Goal: Task Accomplishment & Management: Use online tool/utility

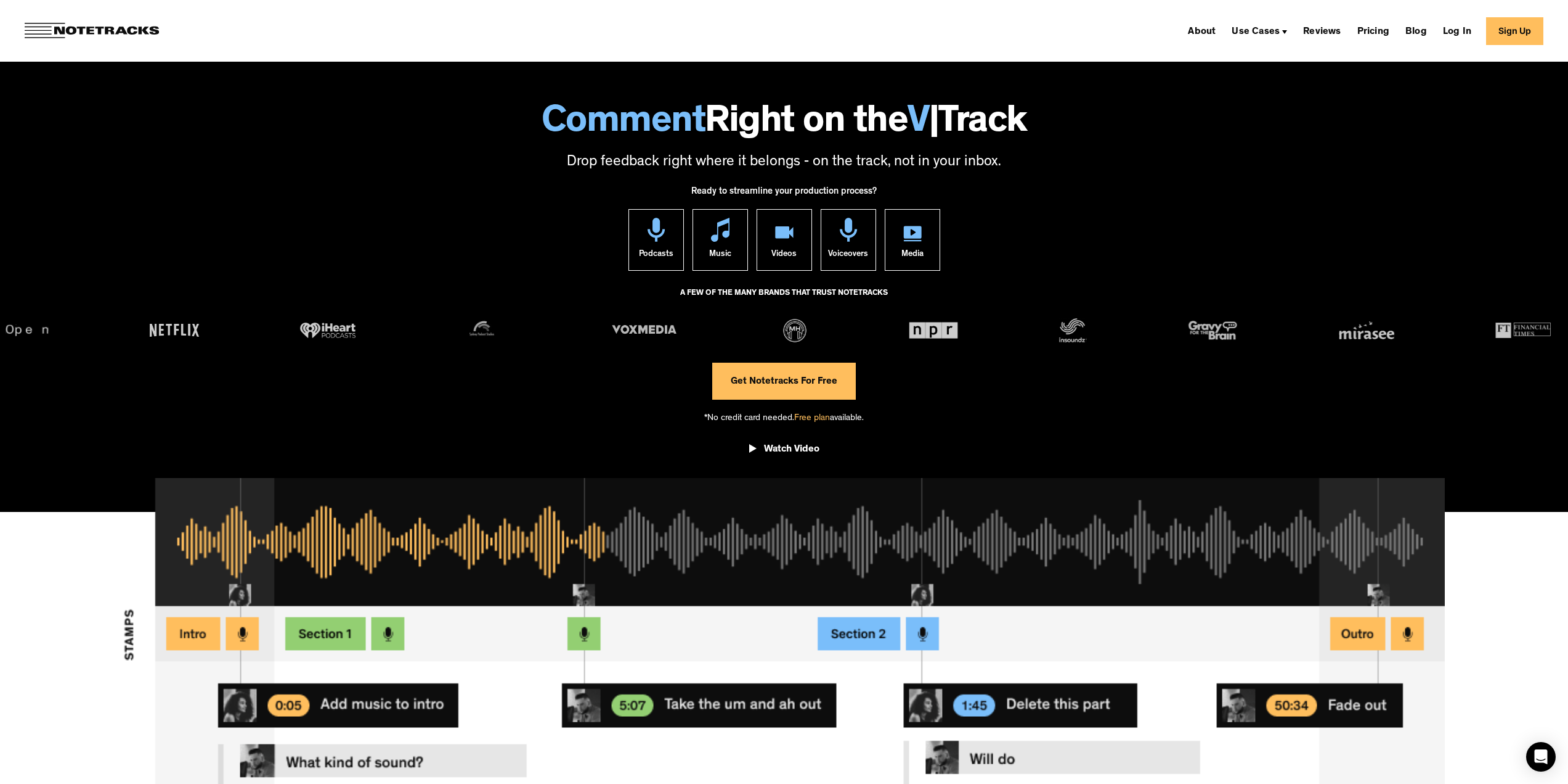
click at [1521, 31] on link "Sign Up" at bounding box center [1514, 31] width 57 height 28
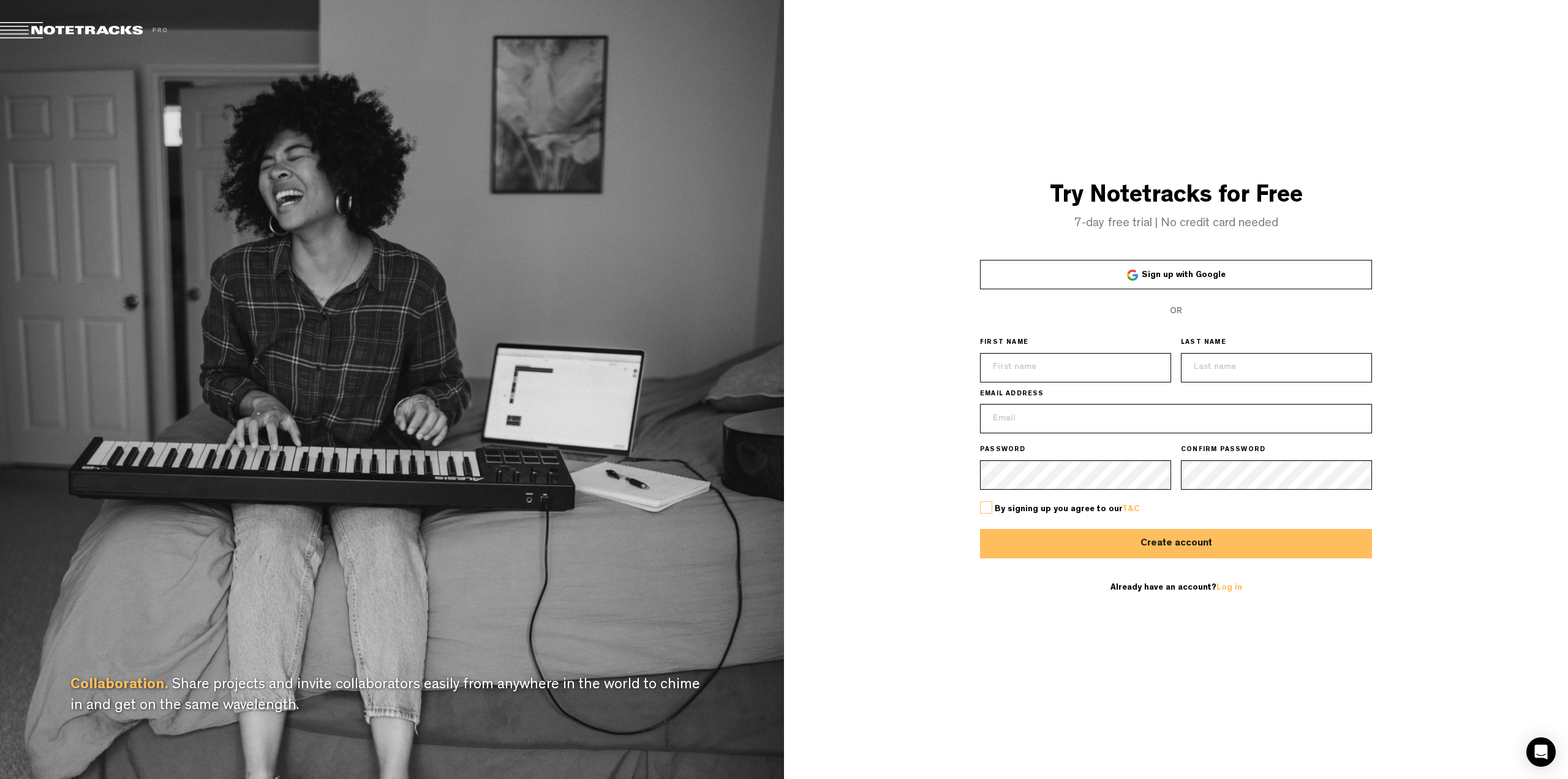
click at [1119, 277] on link "Sign up with Google" at bounding box center [1176, 274] width 392 height 30
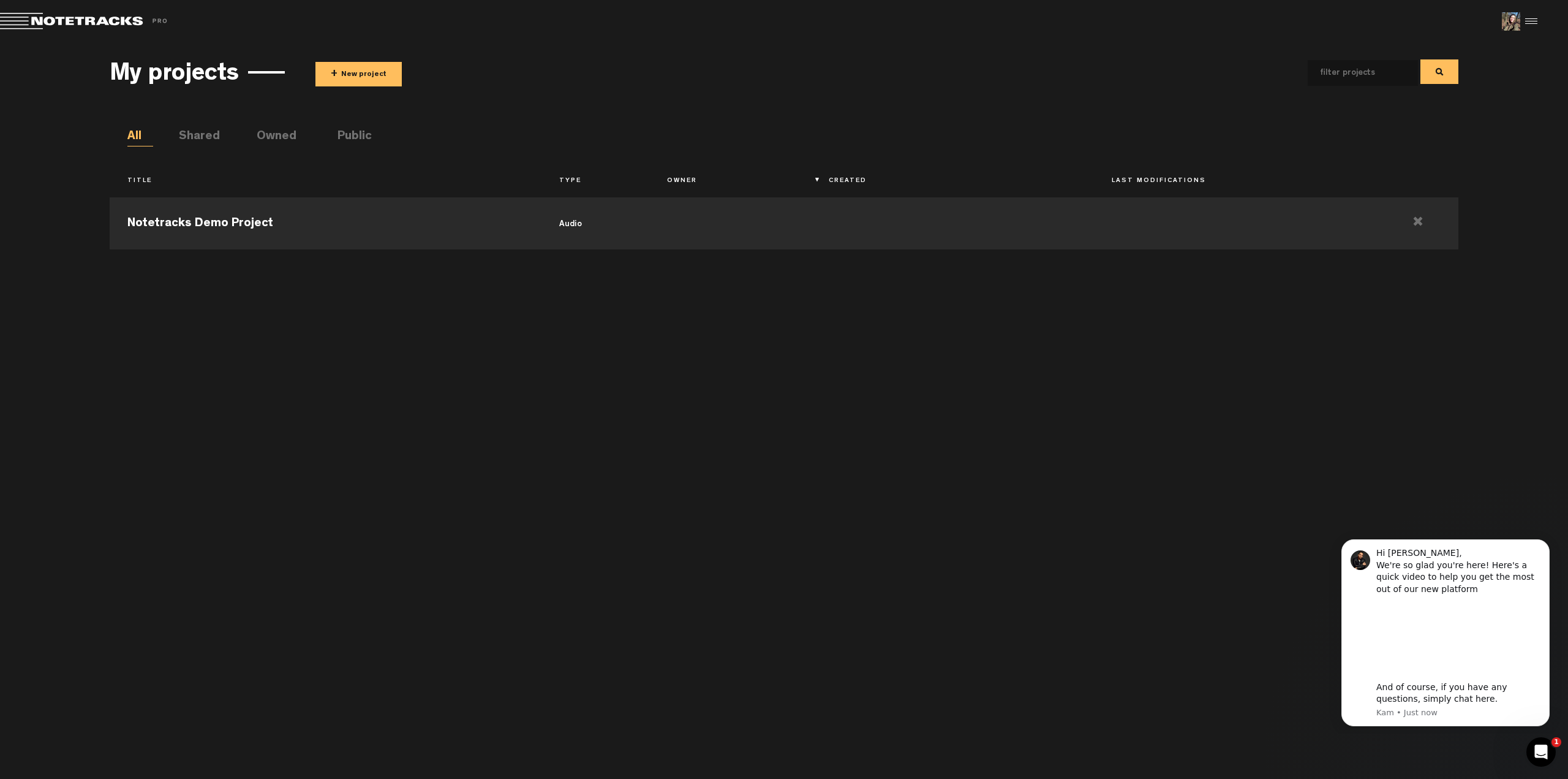
click at [1543, 20] on md-toolbar "Exit Project Share project Save project" at bounding box center [784, 22] width 1568 height 43
click at [1540, 20] on md-toolbar "Exit Project Share project Save project" at bounding box center [784, 22] width 1568 height 43
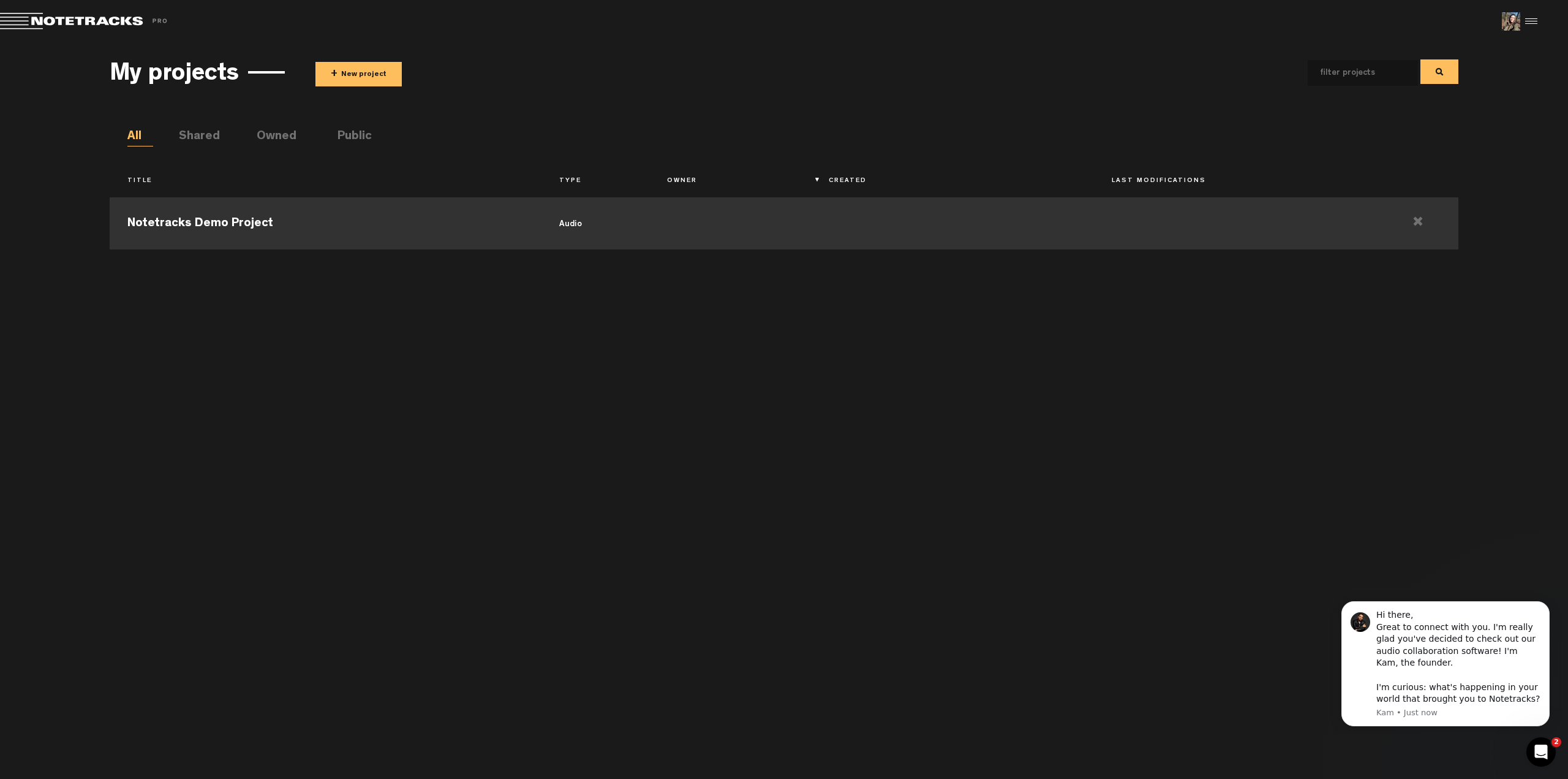
click at [204, 211] on td "Notetracks Demo Project" at bounding box center [326, 221] width 432 height 55
click at [379, 79] on button "+ New project" at bounding box center [359, 74] width 87 height 24
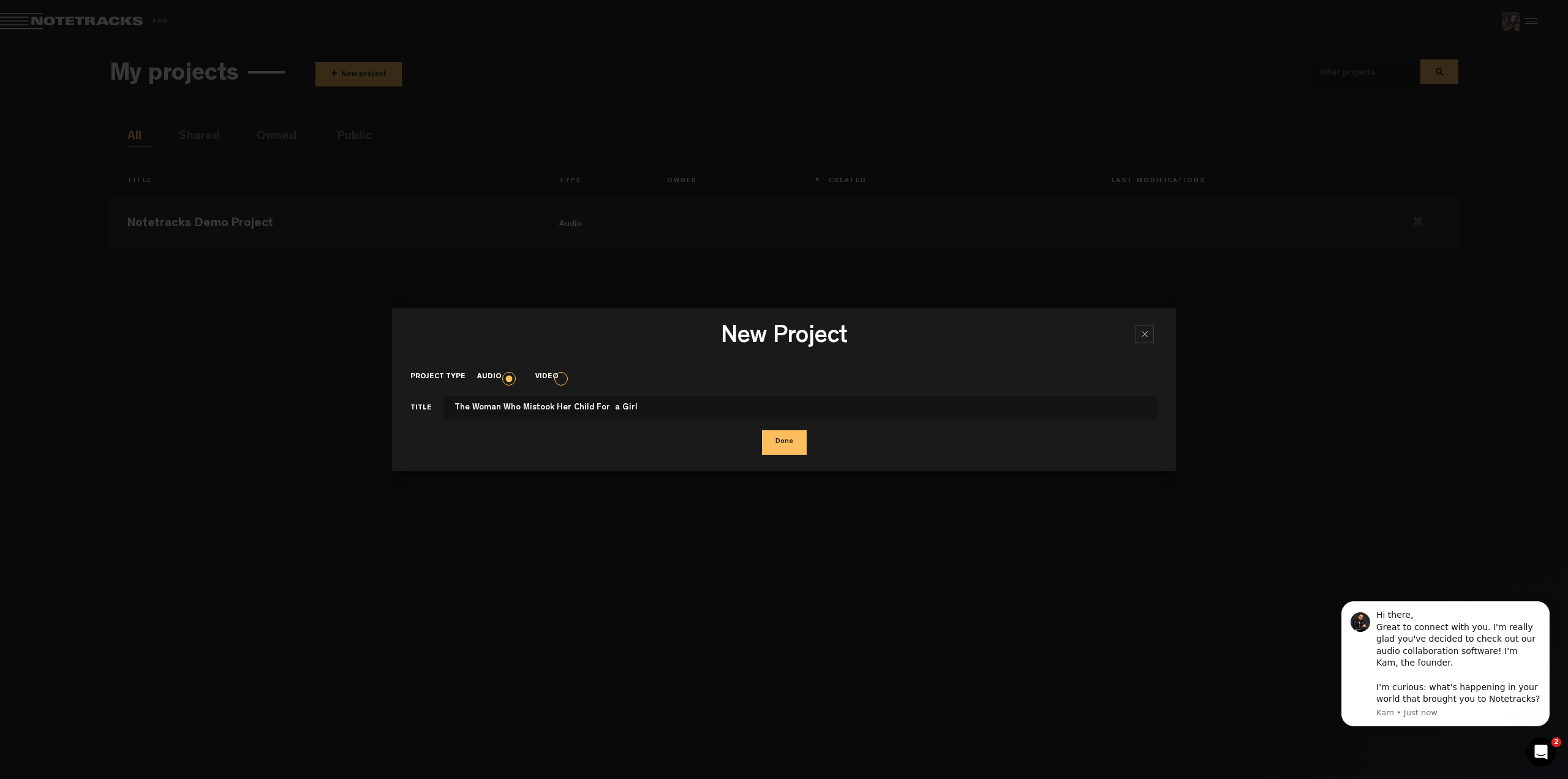
type input "The Woman Who Mistook Her Child For a Girl"
click at [781, 444] on button "Done" at bounding box center [784, 442] width 45 height 24
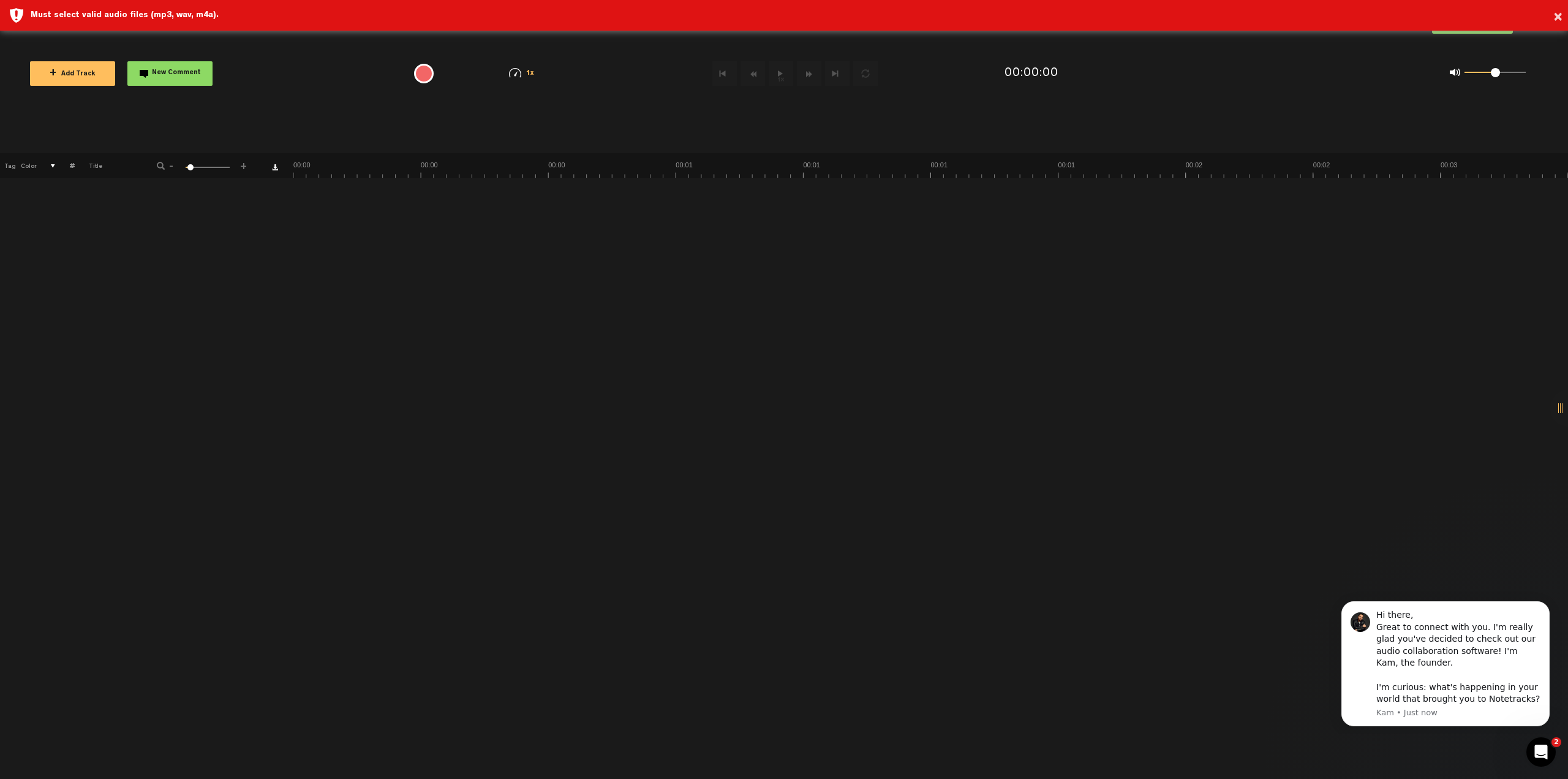
click at [576, 311] on div "+ New drawing Tag Color # Title - 1 100 6 +" at bounding box center [784, 466] width 1568 height 626
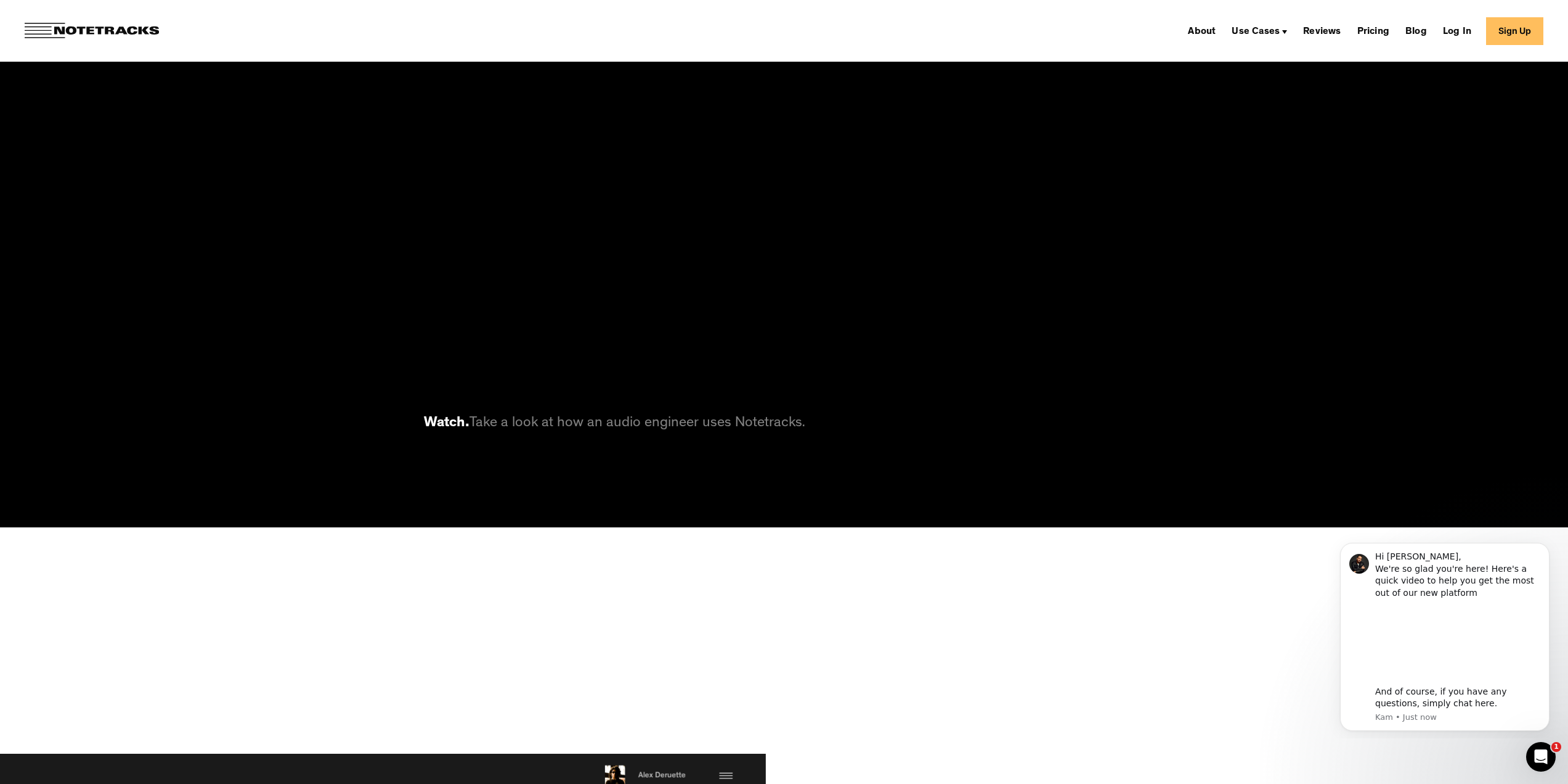
scroll to position [4439, 0]
click at [1221, 36] on link "About" at bounding box center [1201, 31] width 37 height 20
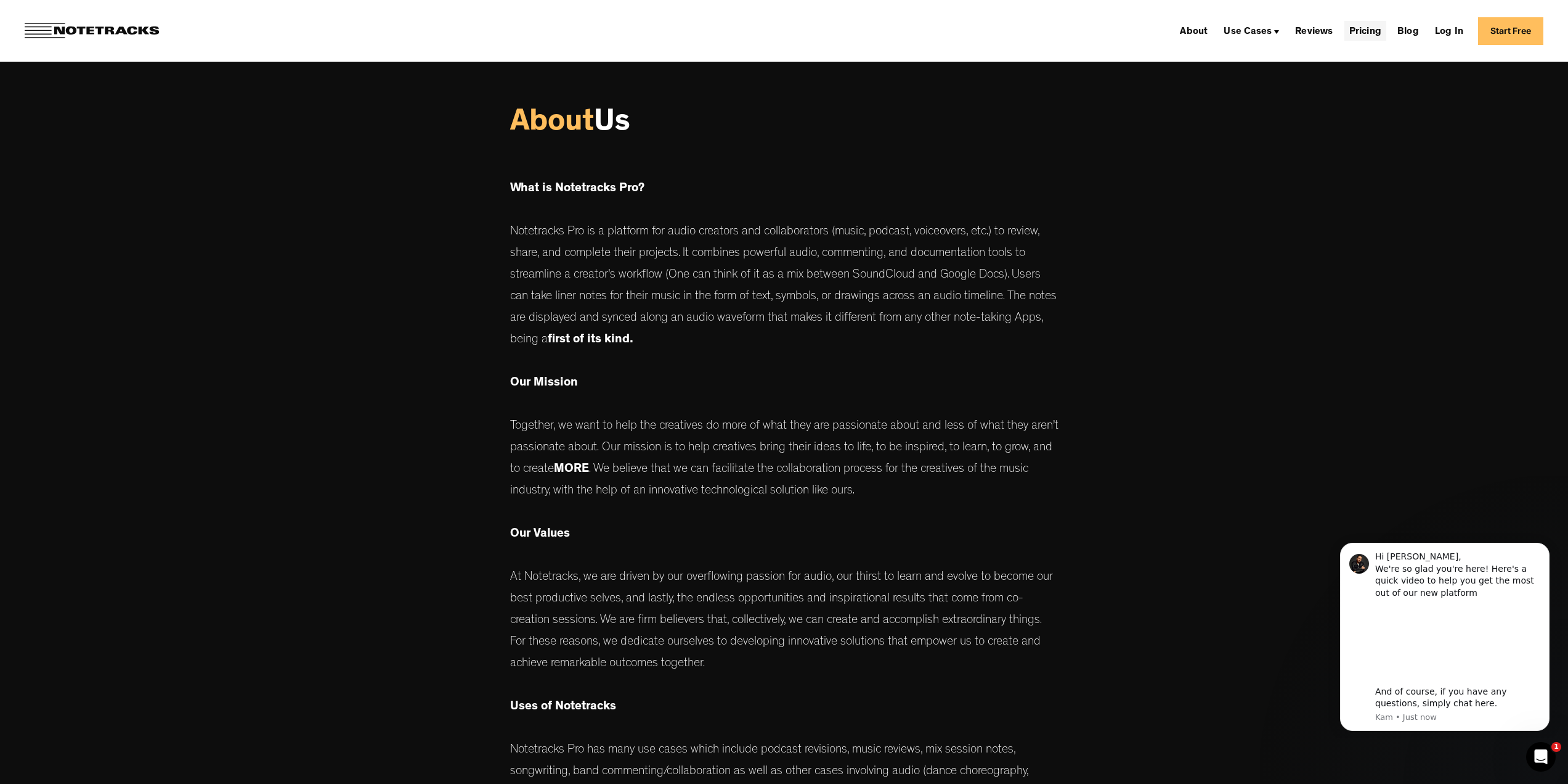
click at [1368, 35] on link "Pricing" at bounding box center [1365, 31] width 42 height 20
